Goal: Information Seeking & Learning: Learn about a topic

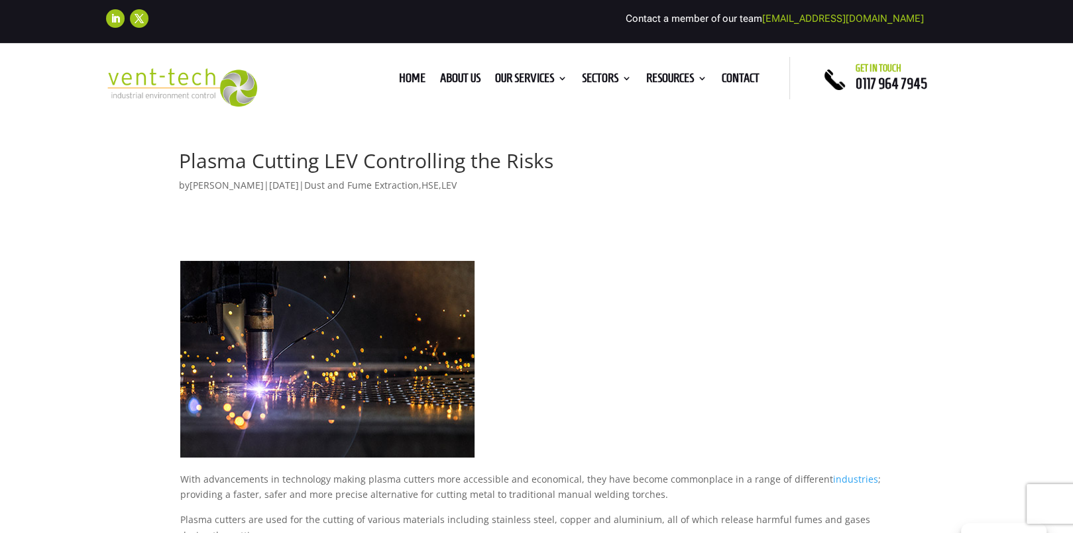
click at [673, 283] on p at bounding box center [537, 366] width 714 height 211
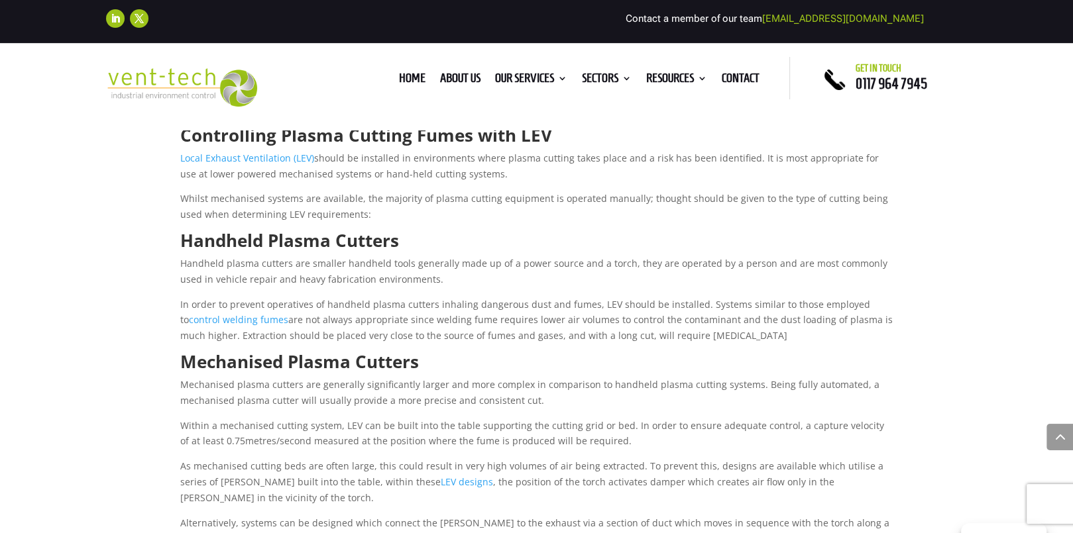
scroll to position [677, 0]
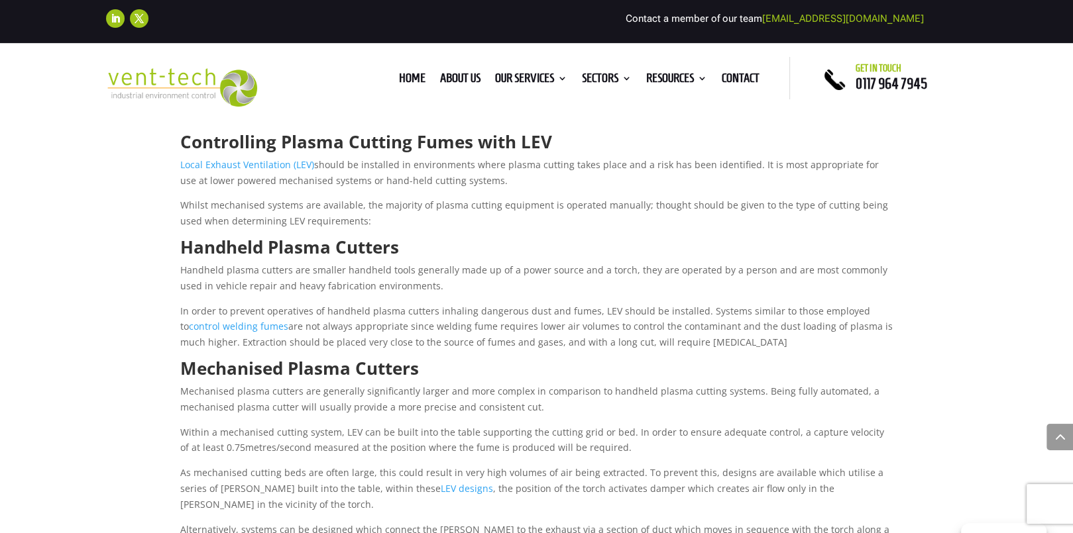
scroll to position [651, 0]
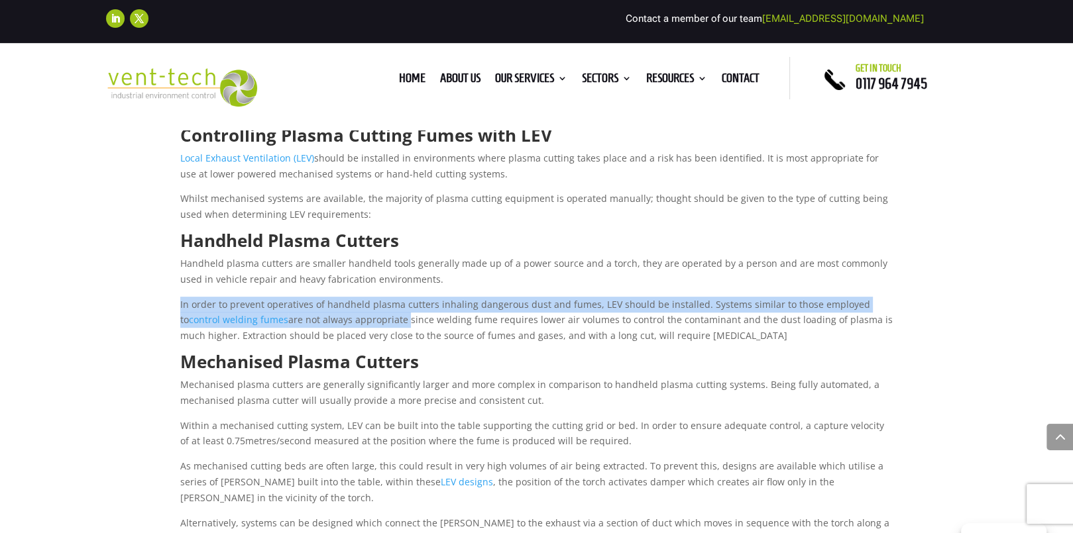
drag, startPoint x: 360, startPoint y: 313, endPoint x: 490, endPoint y: 281, distance: 133.9
click at [490, 281] on div "With advancements in technology making plasma cutters more accessible and econo…" at bounding box center [537, 249] width 714 height 1278
click at [490, 281] on p "Handheld plasma cutters are smaller handheld tools generally made up of a power…" at bounding box center [537, 276] width 714 height 41
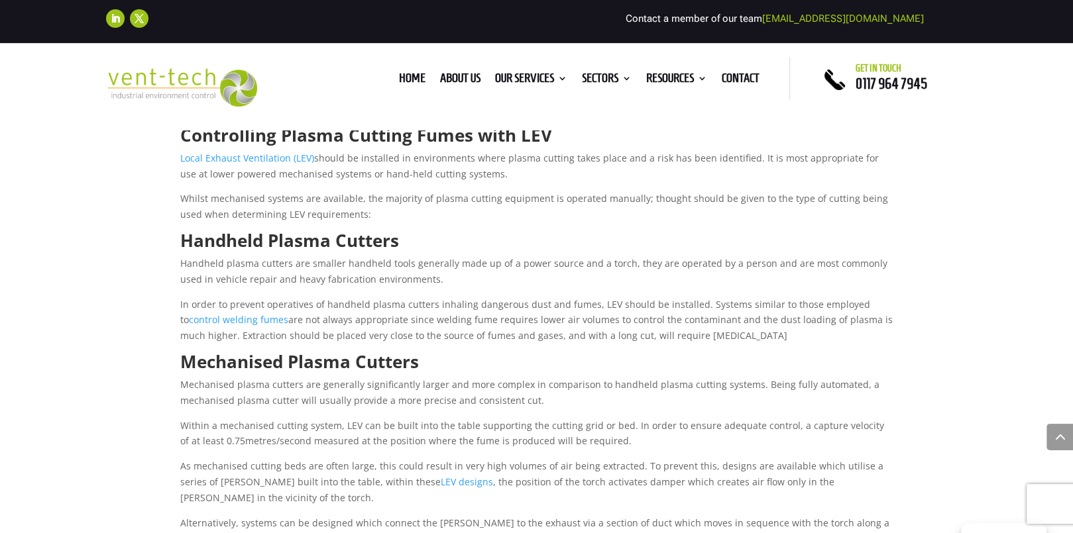
click at [1005, 243] on div "Plasma Cutting LEV Controlling the Risks by [PERSON_NAME] | [DATE] | Dust and F…" at bounding box center [536, 181] width 1073 height 1664
drag, startPoint x: 179, startPoint y: 260, endPoint x: 750, endPoint y: 334, distance: 576.0
click at [750, 334] on div "With advancements in technology making plasma cutters more accessible and econo…" at bounding box center [537, 249] width 716 height 1278
copy div "Handheld plasma cutters are smaller handheld tools generally made up of a power…"
click at [983, 165] on div "Plasma Cutting LEV Controlling the Risks by [PERSON_NAME] | [DATE] | Dust and F…" at bounding box center [536, 181] width 1073 height 1664
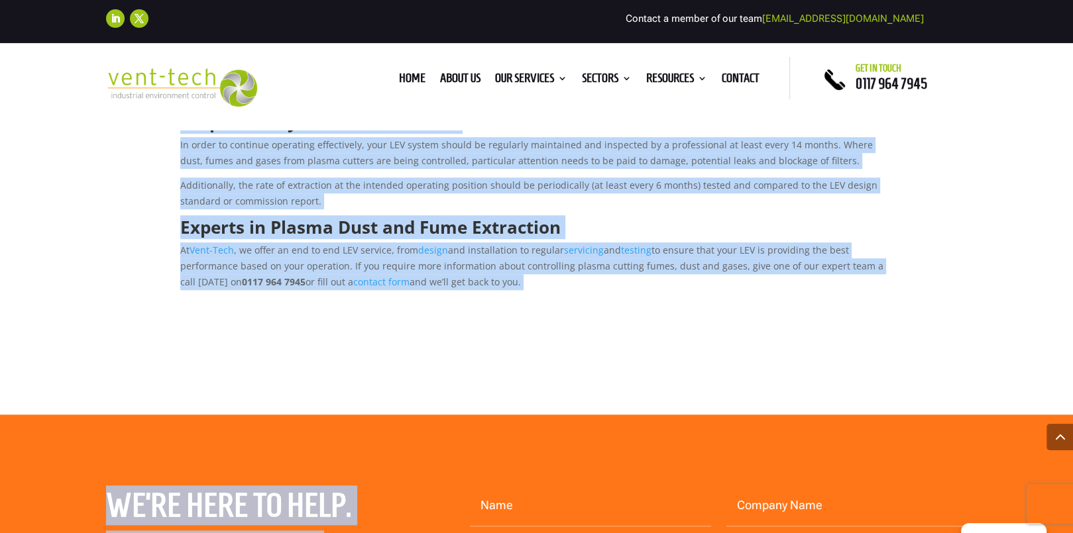
scroll to position [1296, 0]
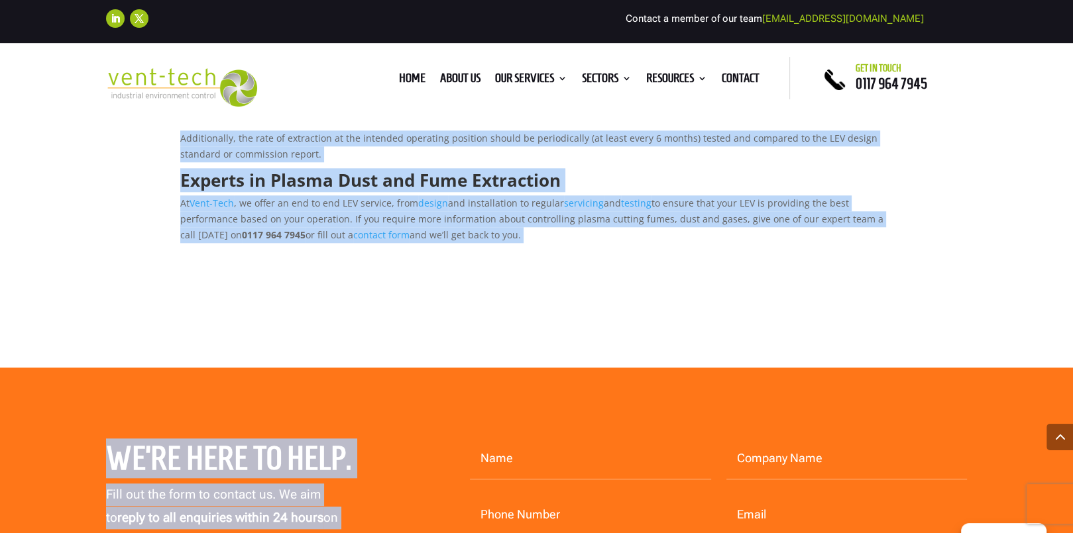
drag, startPoint x: 182, startPoint y: 157, endPoint x: 525, endPoint y: 241, distance: 353.2
copy article "Plasma Cutting LEV Controlling the Risks by [PERSON_NAME] | [DATE] | Dust and F…"
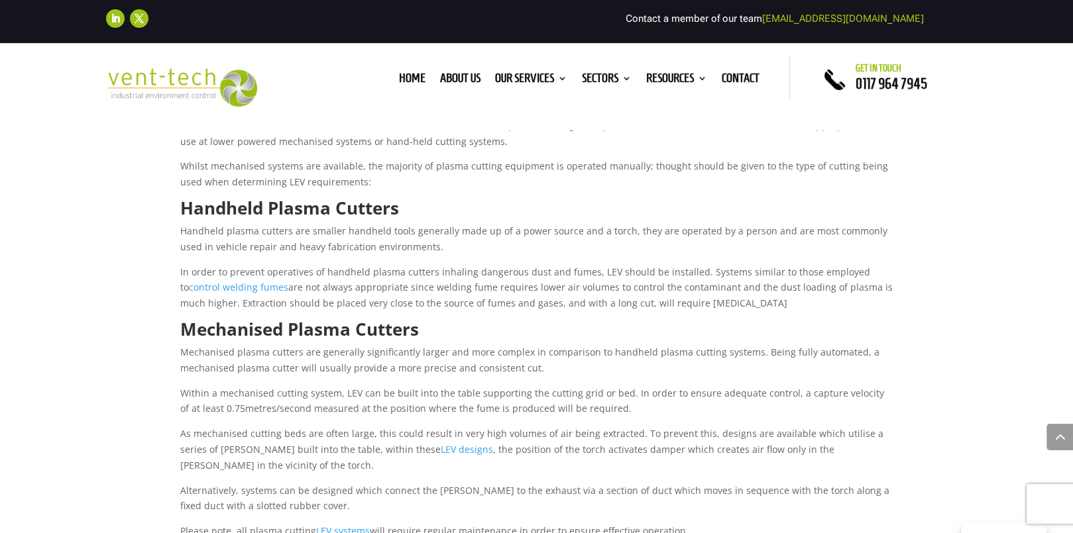
scroll to position [686, 0]
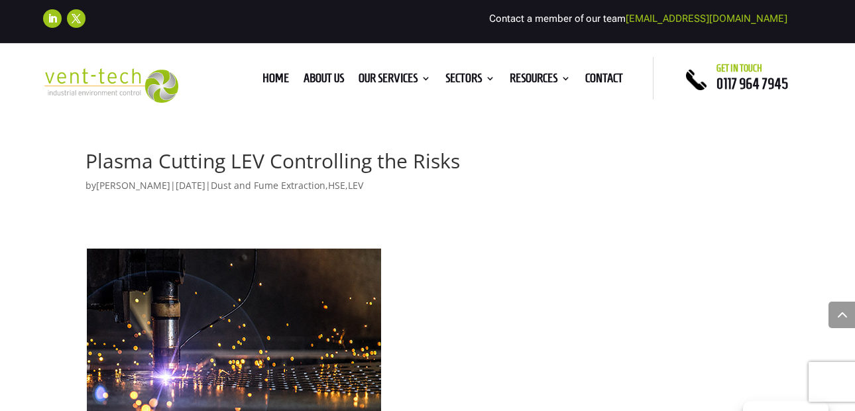
scroll to position [1471, 0]
